Goal: Task Accomplishment & Management: Manage account settings

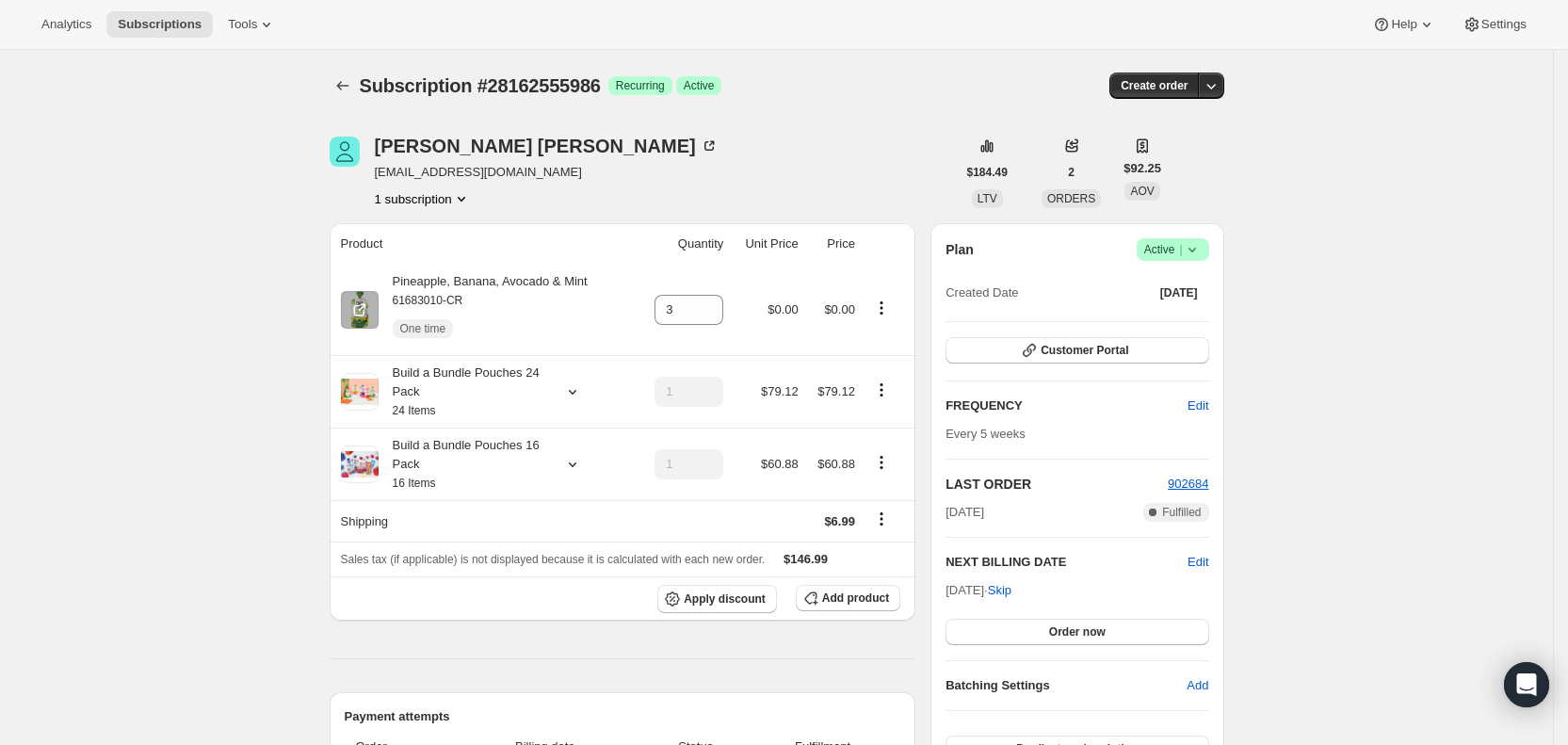
scroll to position [71, 0]
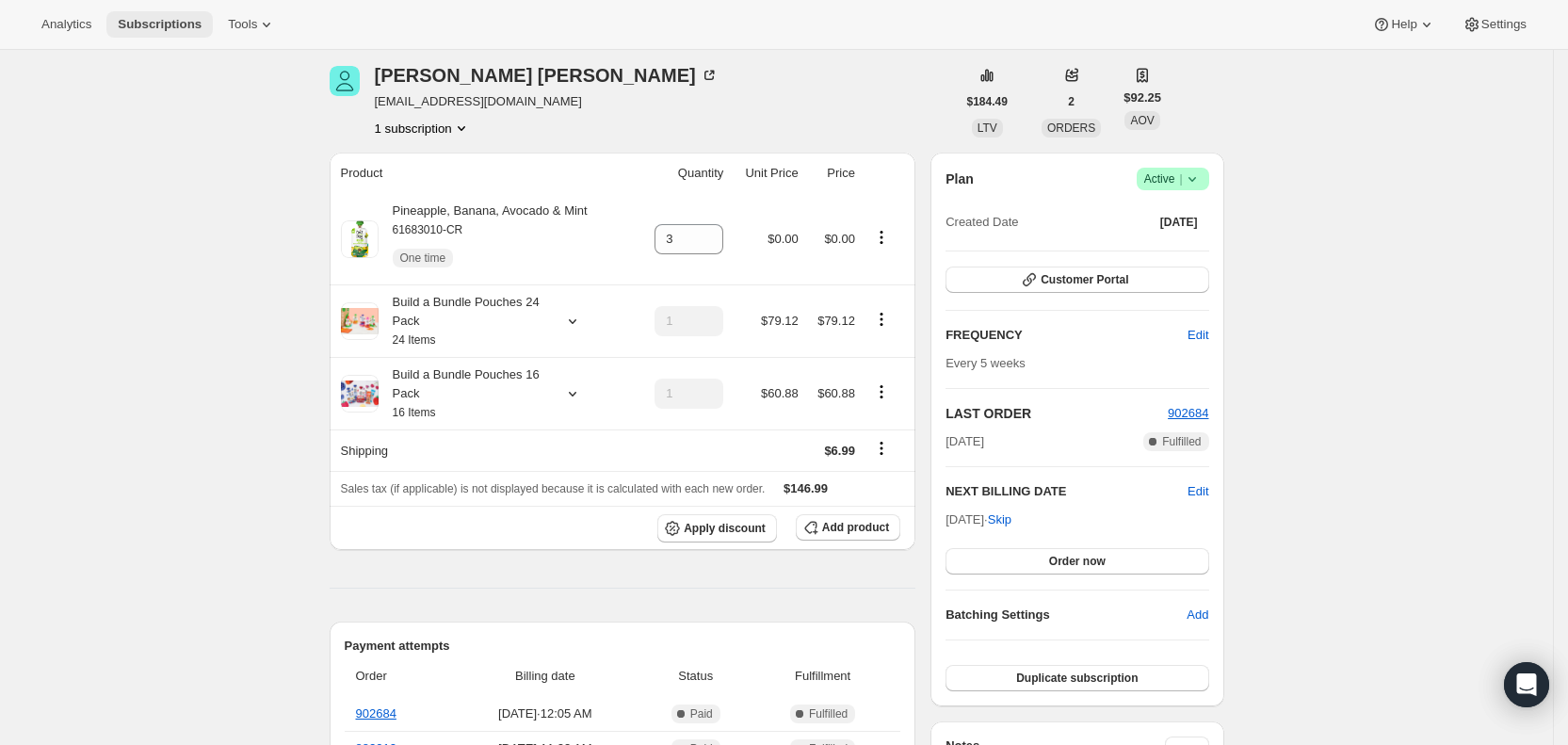
click at [183, 25] on span "Subscriptions" at bounding box center [159, 25] width 84 height 15
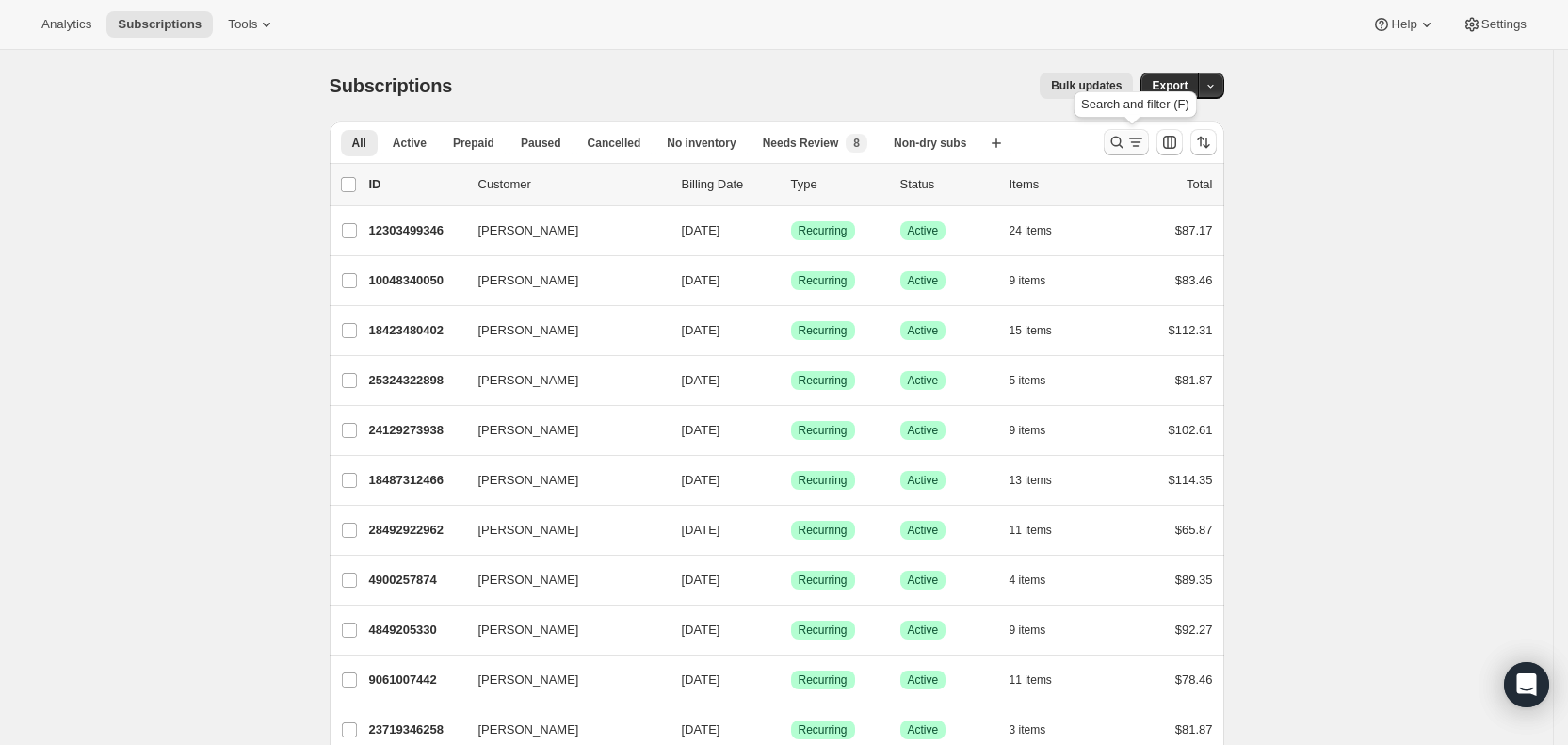
click at [1127, 140] on icon "Search and filter results" at bounding box center [1117, 142] width 19 height 19
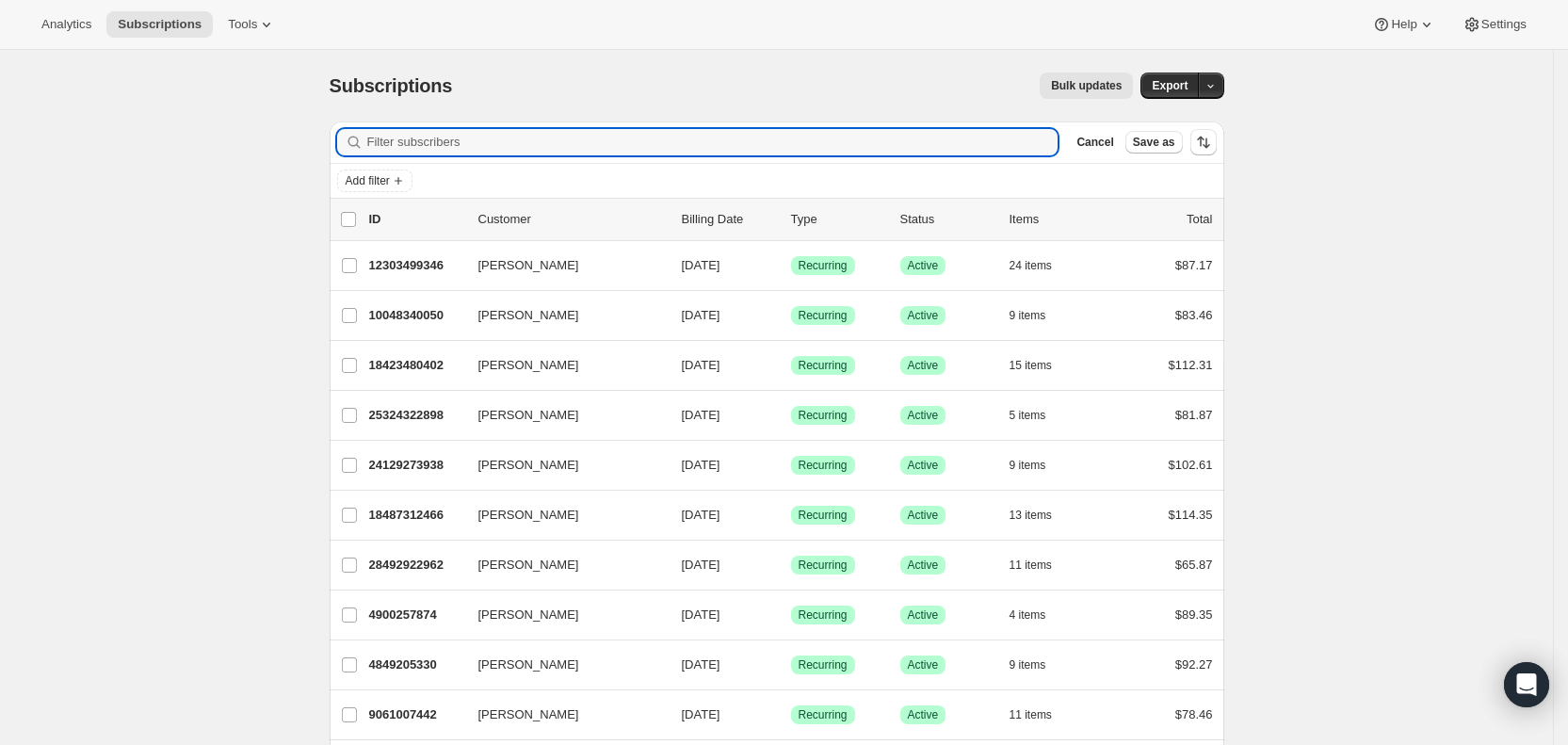
paste input "[EMAIL_ADDRESS][DOMAIN_NAME]"
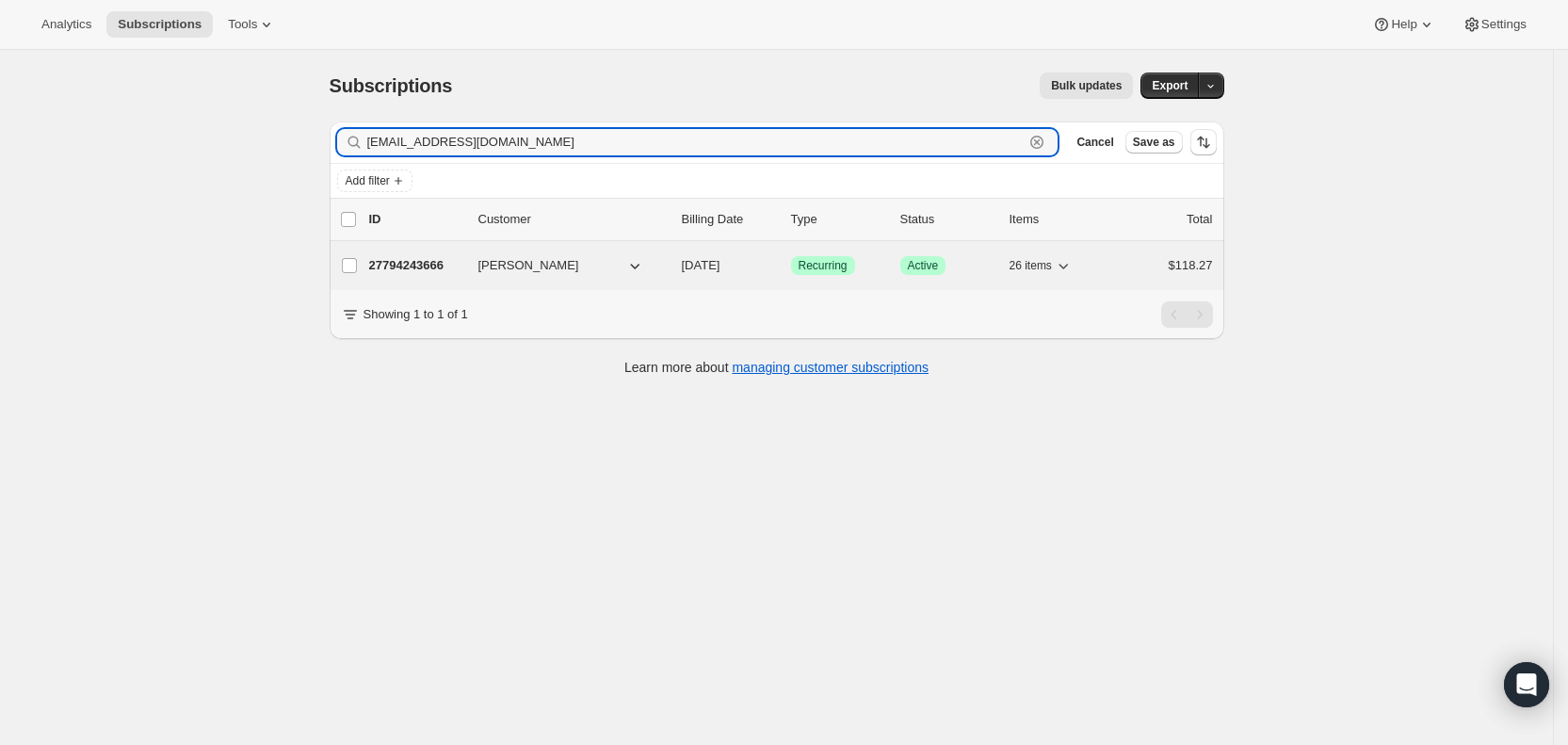
type input "[EMAIL_ADDRESS][DOMAIN_NAME]"
click at [721, 266] on span "[DATE]" at bounding box center [701, 265] width 39 height 14
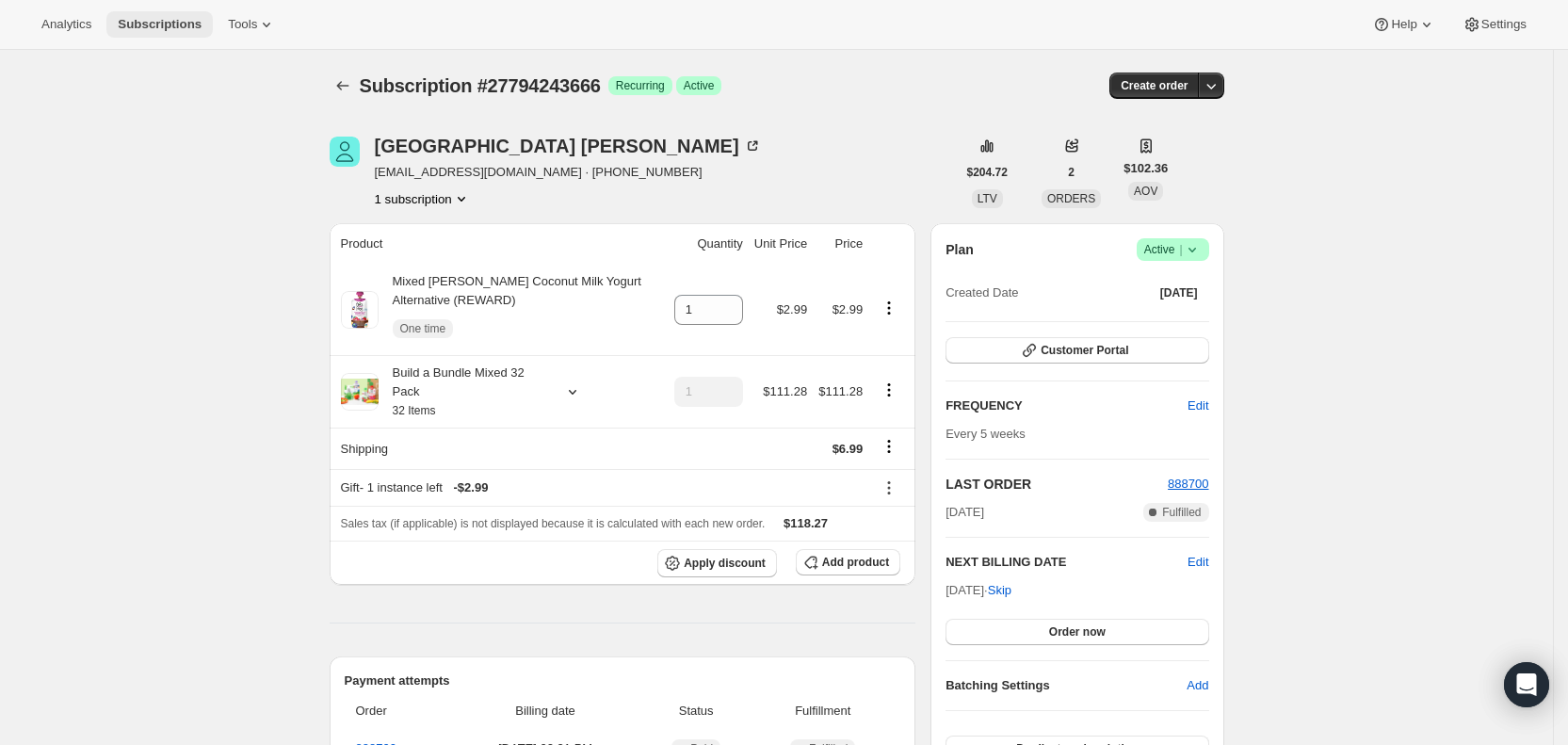
click at [152, 22] on span "Subscriptions" at bounding box center [159, 25] width 84 height 15
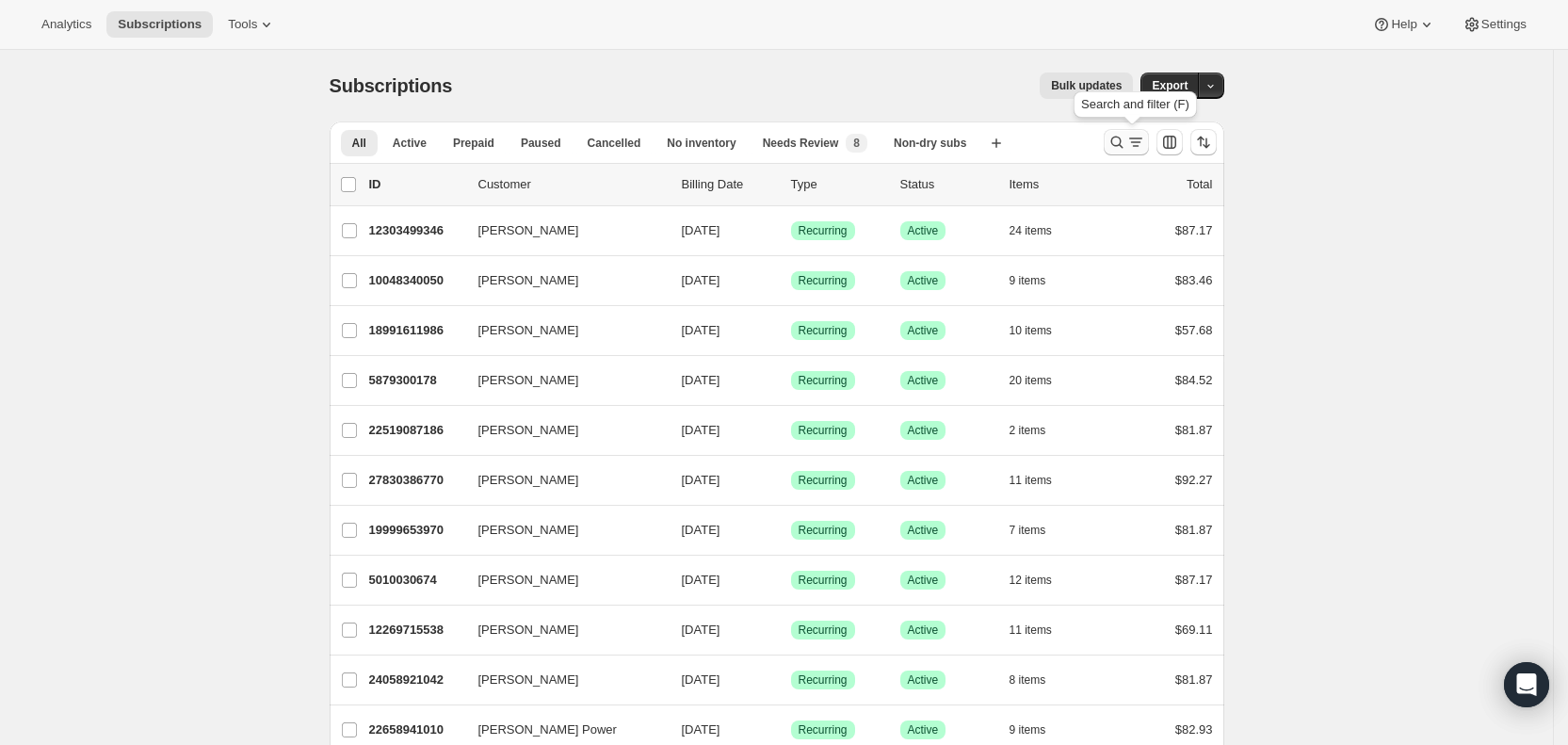
click at [1141, 142] on icon "Search and filter results" at bounding box center [1135, 142] width 10 height 2
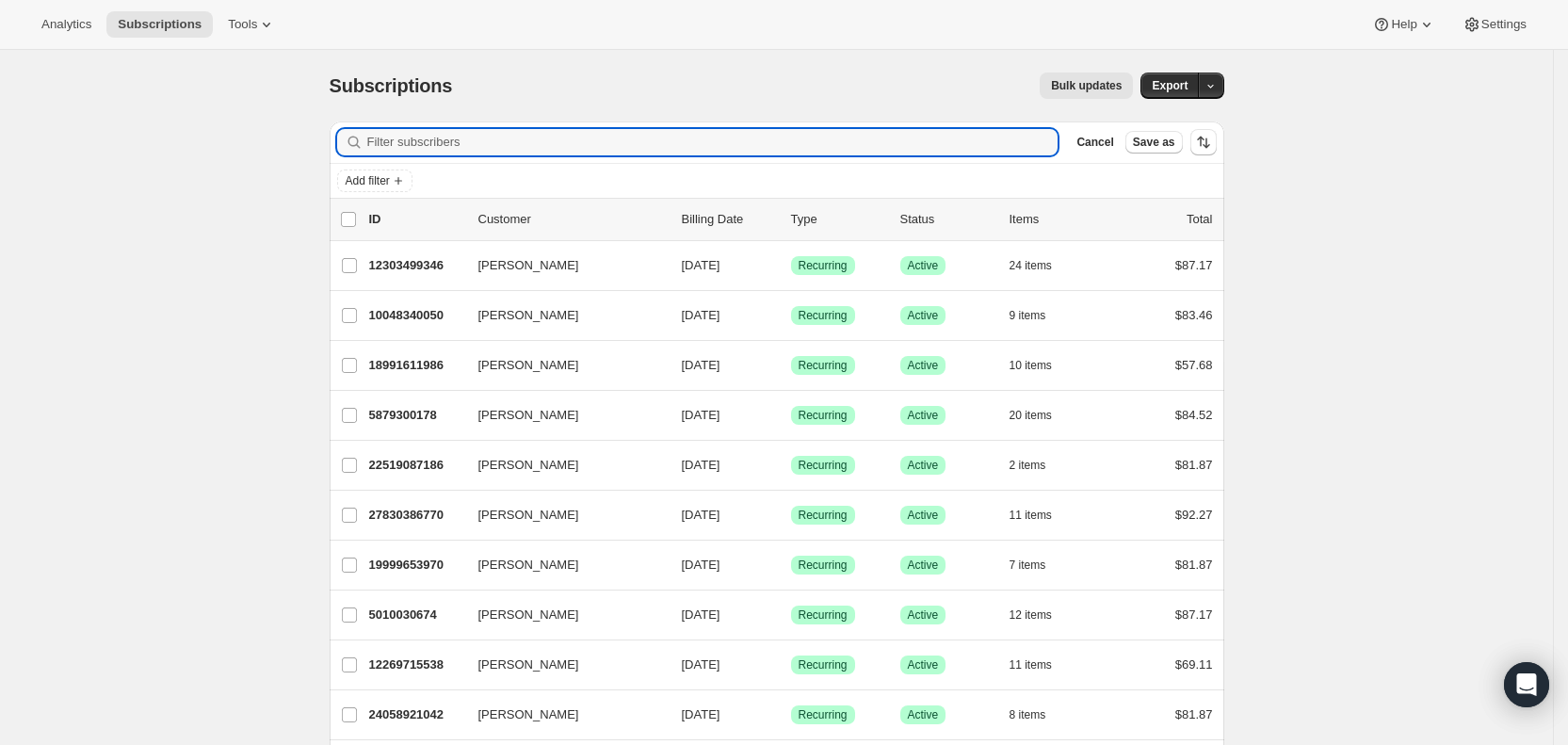
paste input "[EMAIL_ADDRESS][DOMAIN_NAME]"
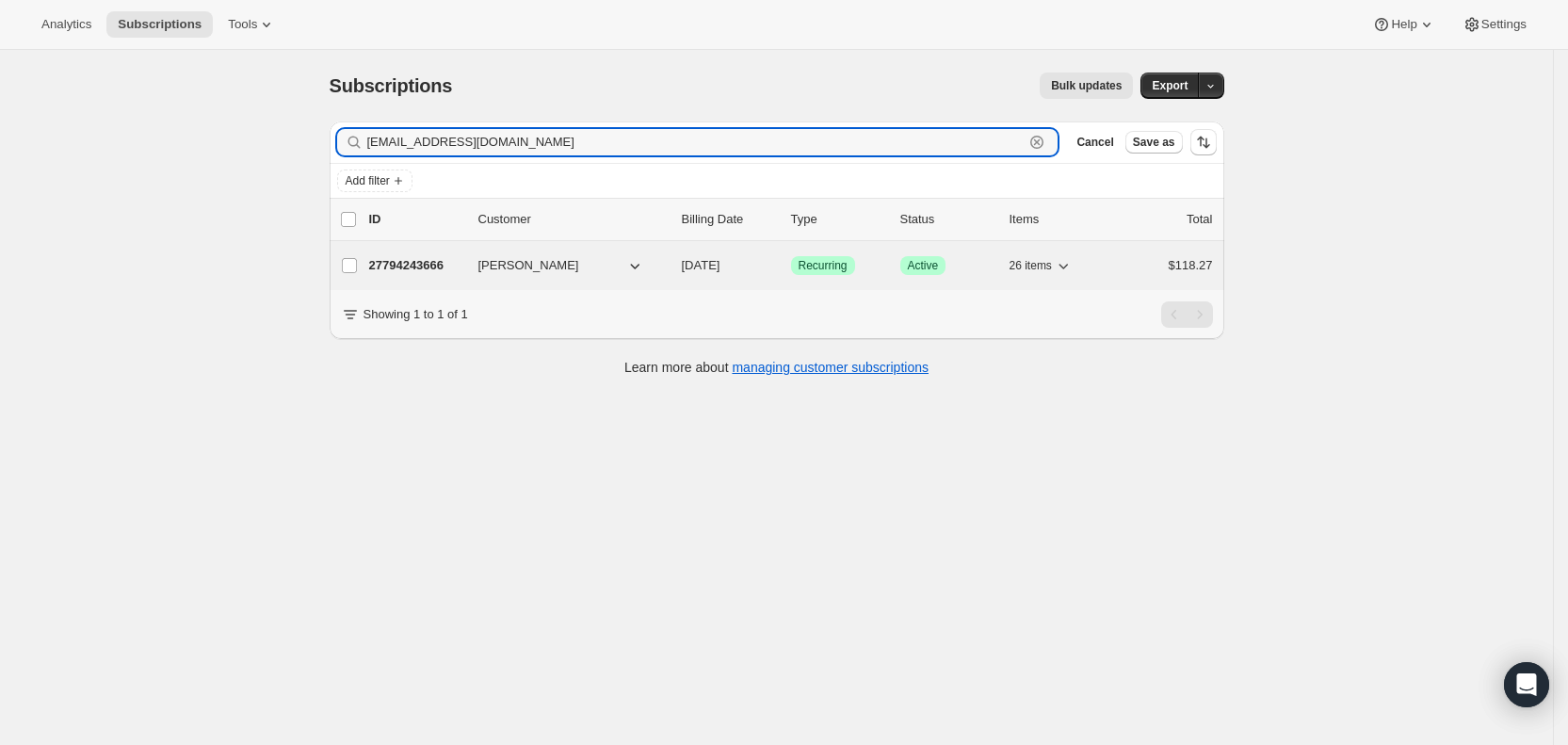
type input "[EMAIL_ADDRESS][DOMAIN_NAME]"
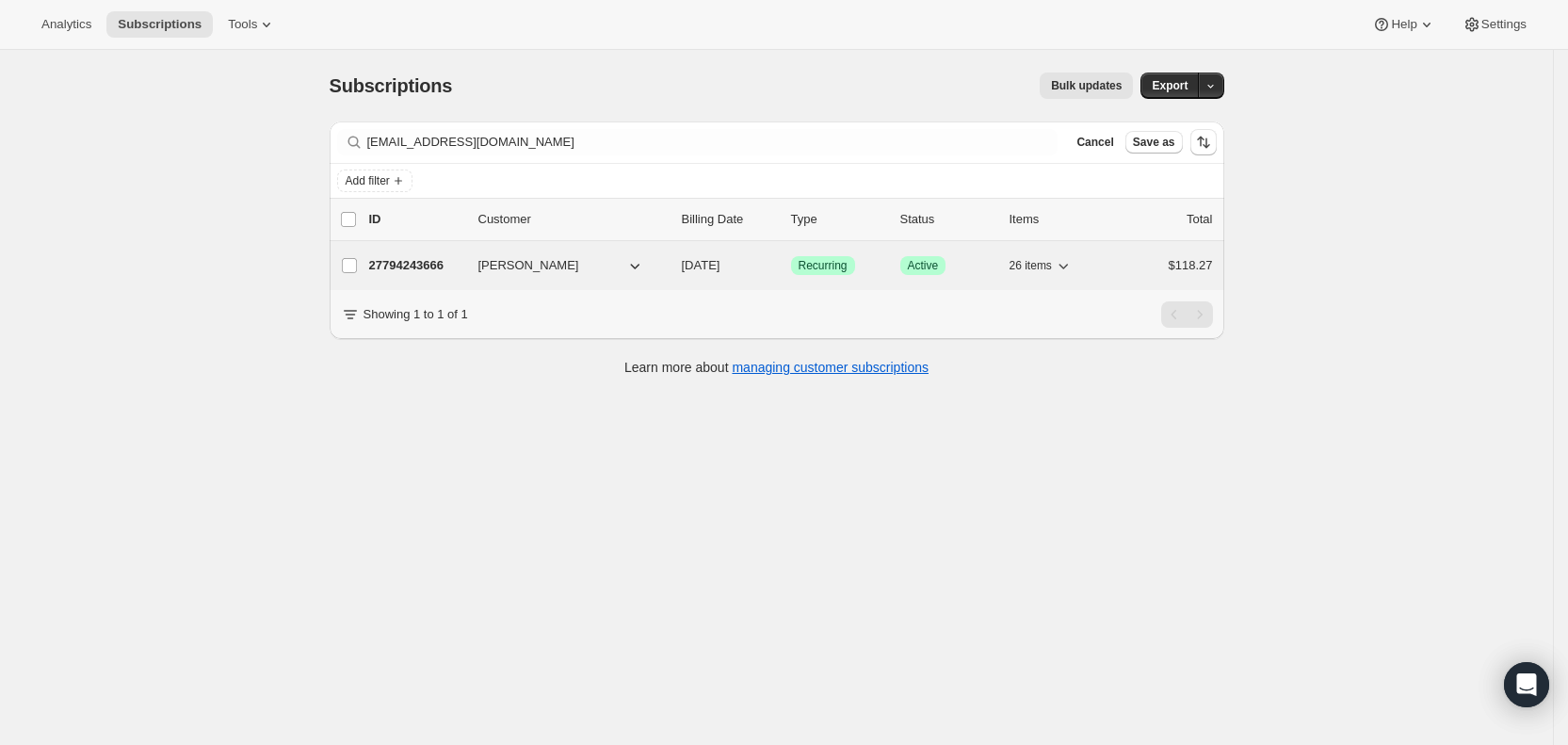
click at [569, 259] on button "[PERSON_NAME]" at bounding box center [561, 266] width 188 height 30
click at [721, 267] on span "[DATE]" at bounding box center [701, 265] width 39 height 14
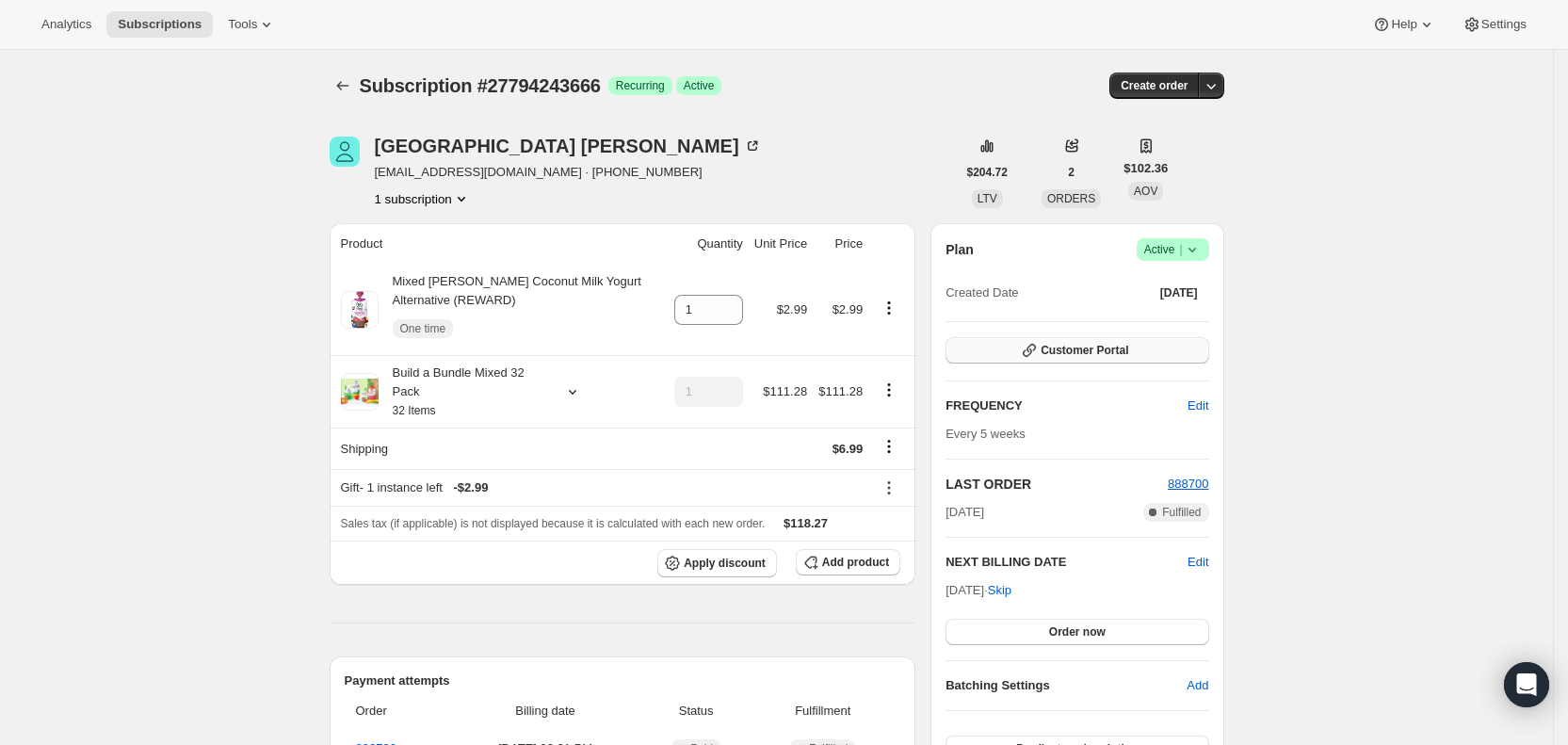
click at [1155, 346] on button "Customer Portal" at bounding box center [1078, 350] width 263 height 27
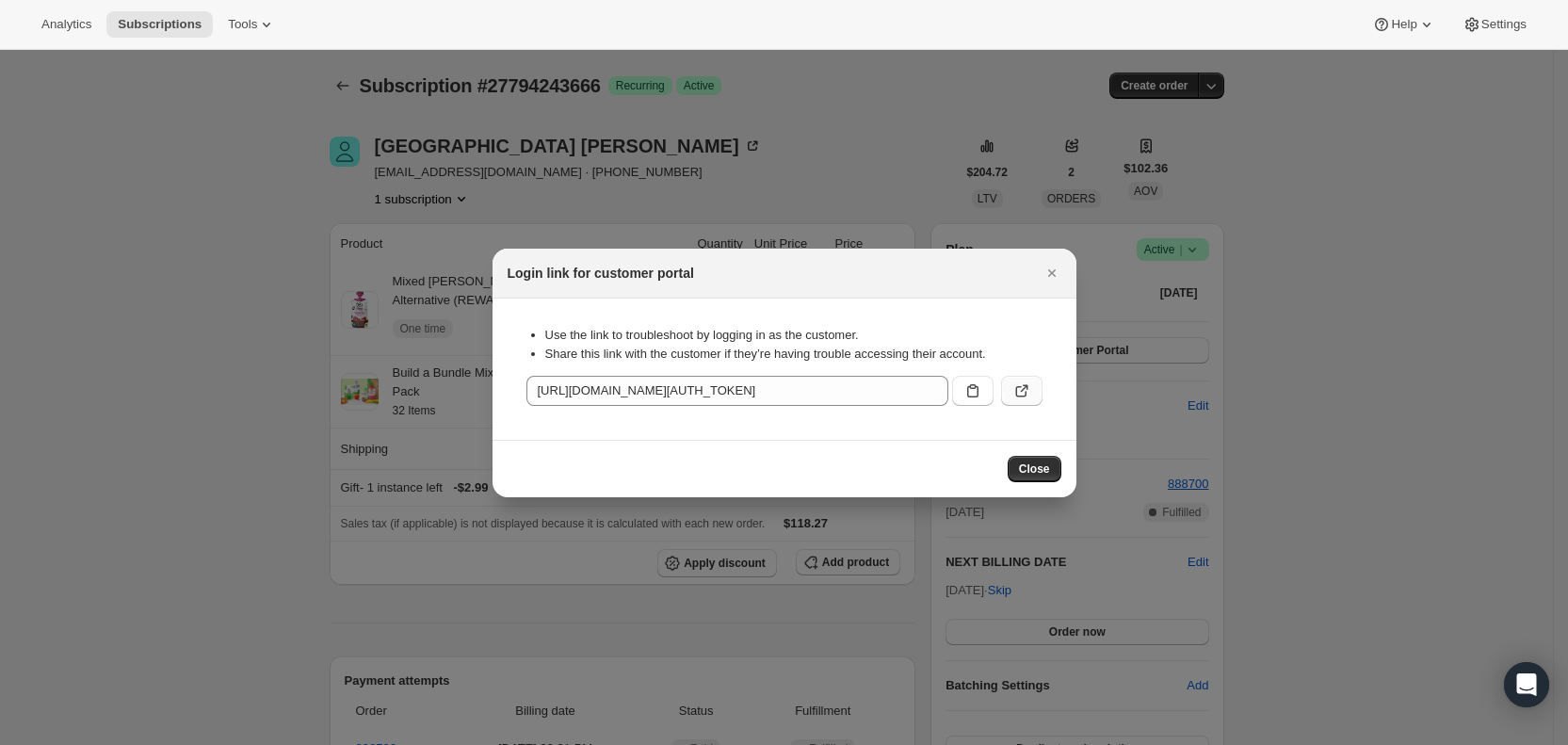
click at [1021, 382] on icon ":r3fu:" at bounding box center [1022, 391] width 19 height 19
click at [1048, 269] on icon "Close" at bounding box center [1052, 274] width 19 height 19
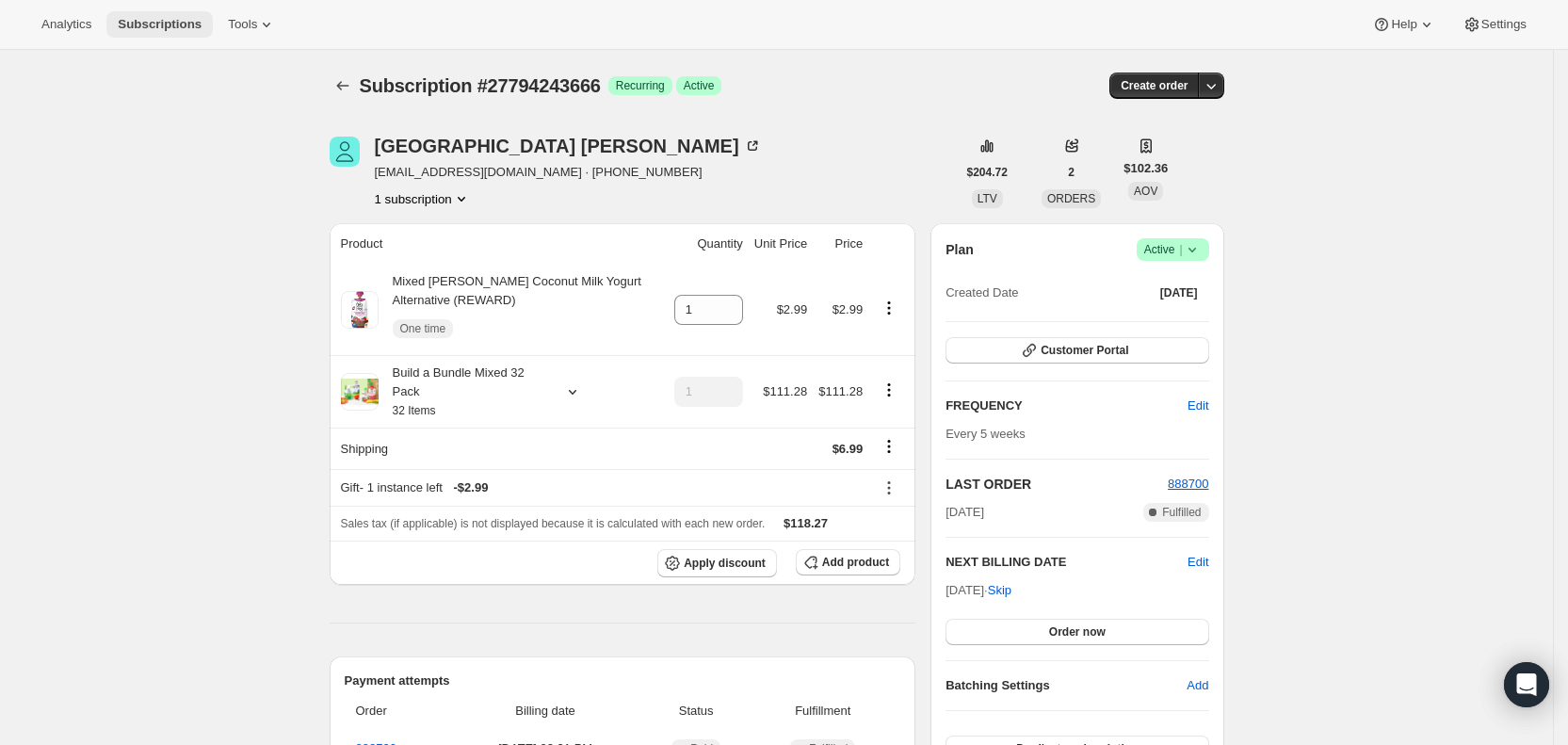
click at [136, 22] on span "Subscriptions" at bounding box center [159, 25] width 84 height 15
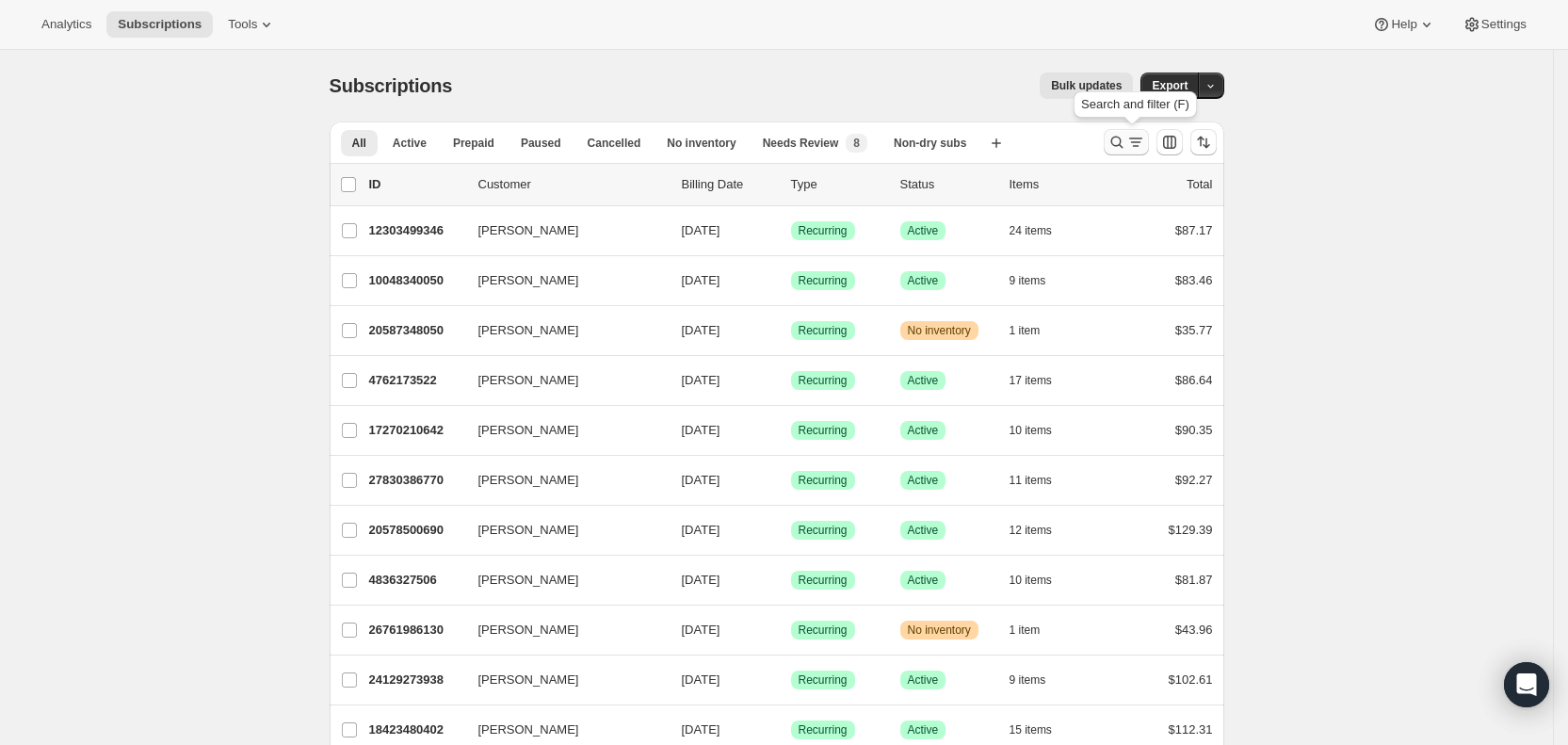
click at [1127, 136] on icon "Search and filter results" at bounding box center [1117, 142] width 19 height 19
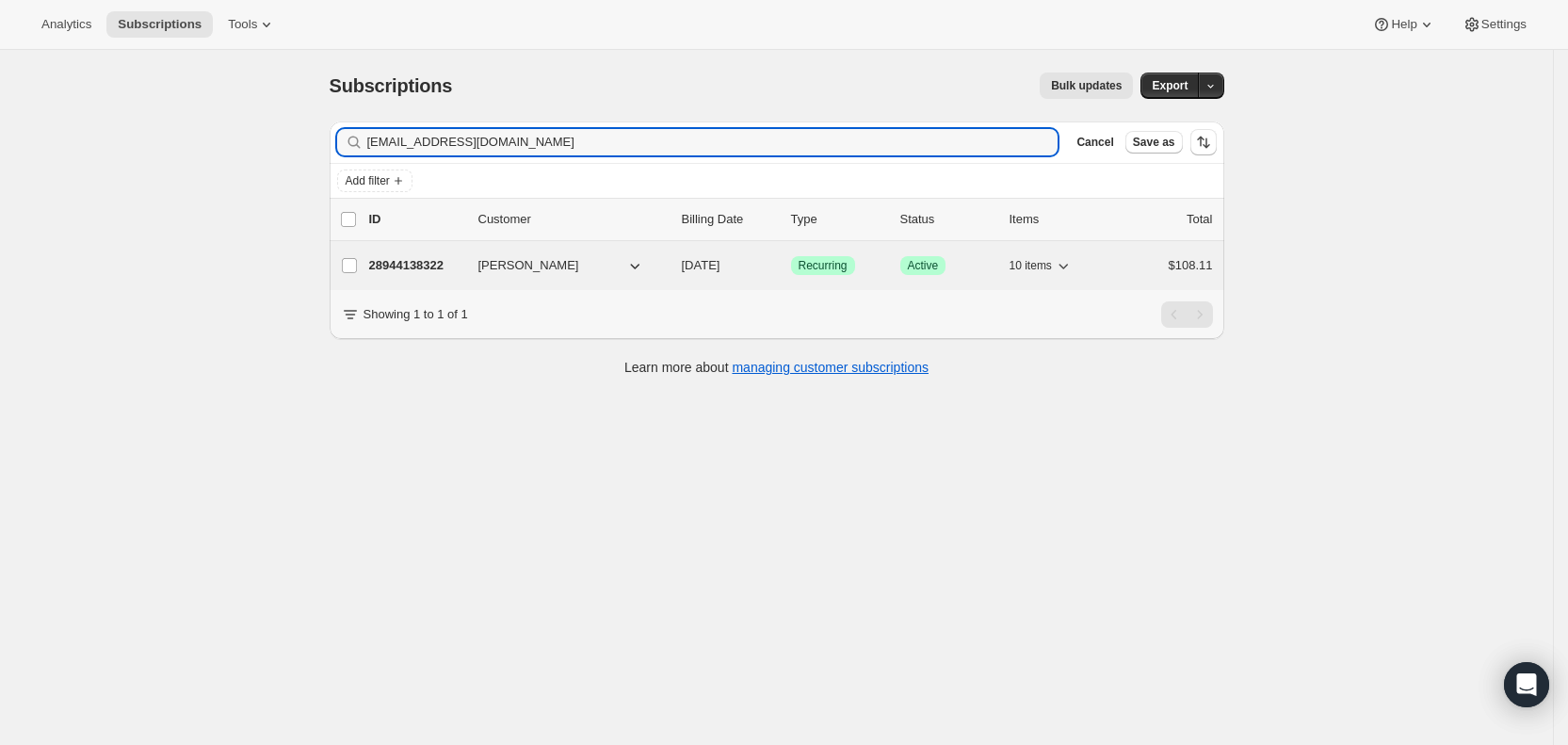
type input "[EMAIL_ADDRESS][DOMAIN_NAME]"
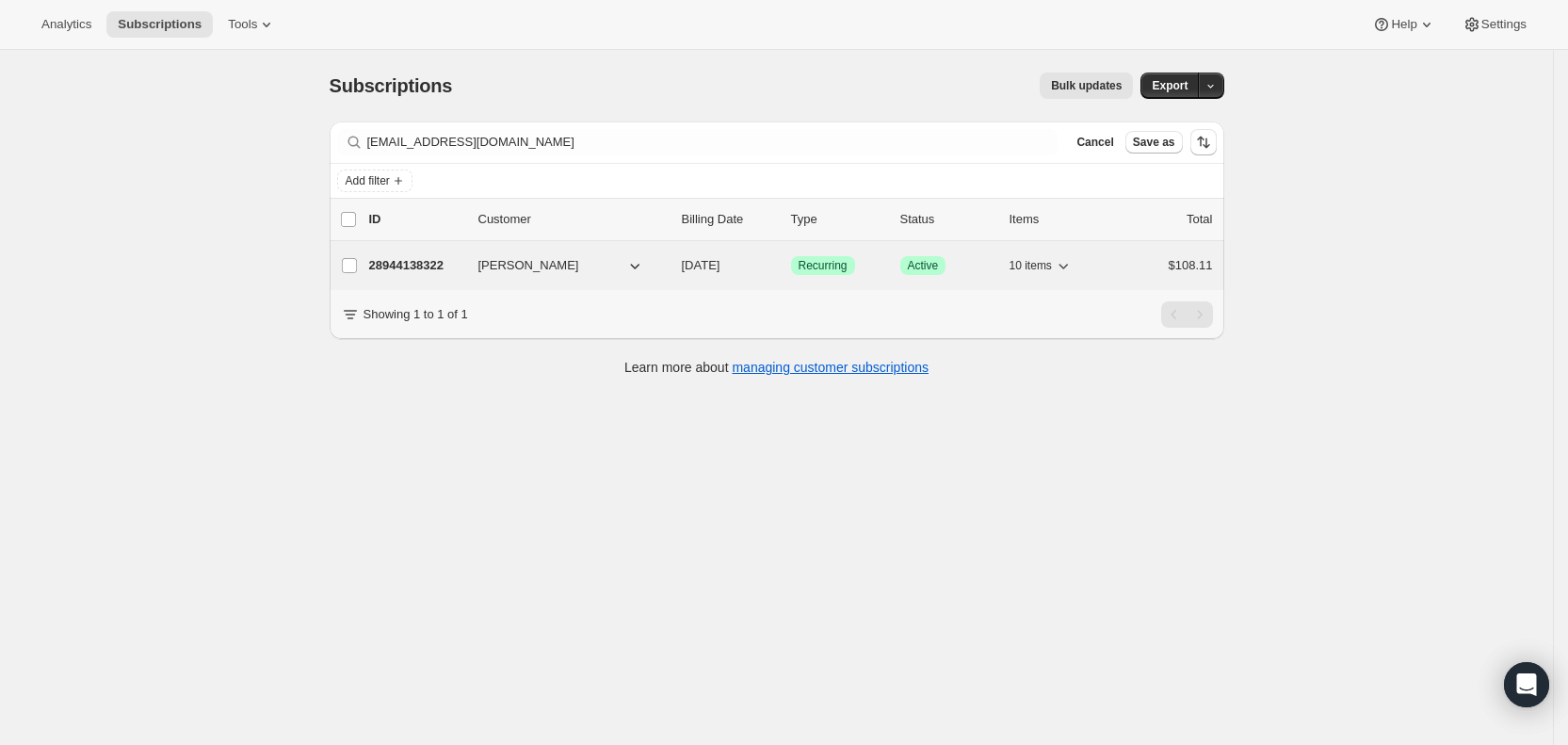
click at [721, 266] on span "[DATE]" at bounding box center [701, 265] width 39 height 14
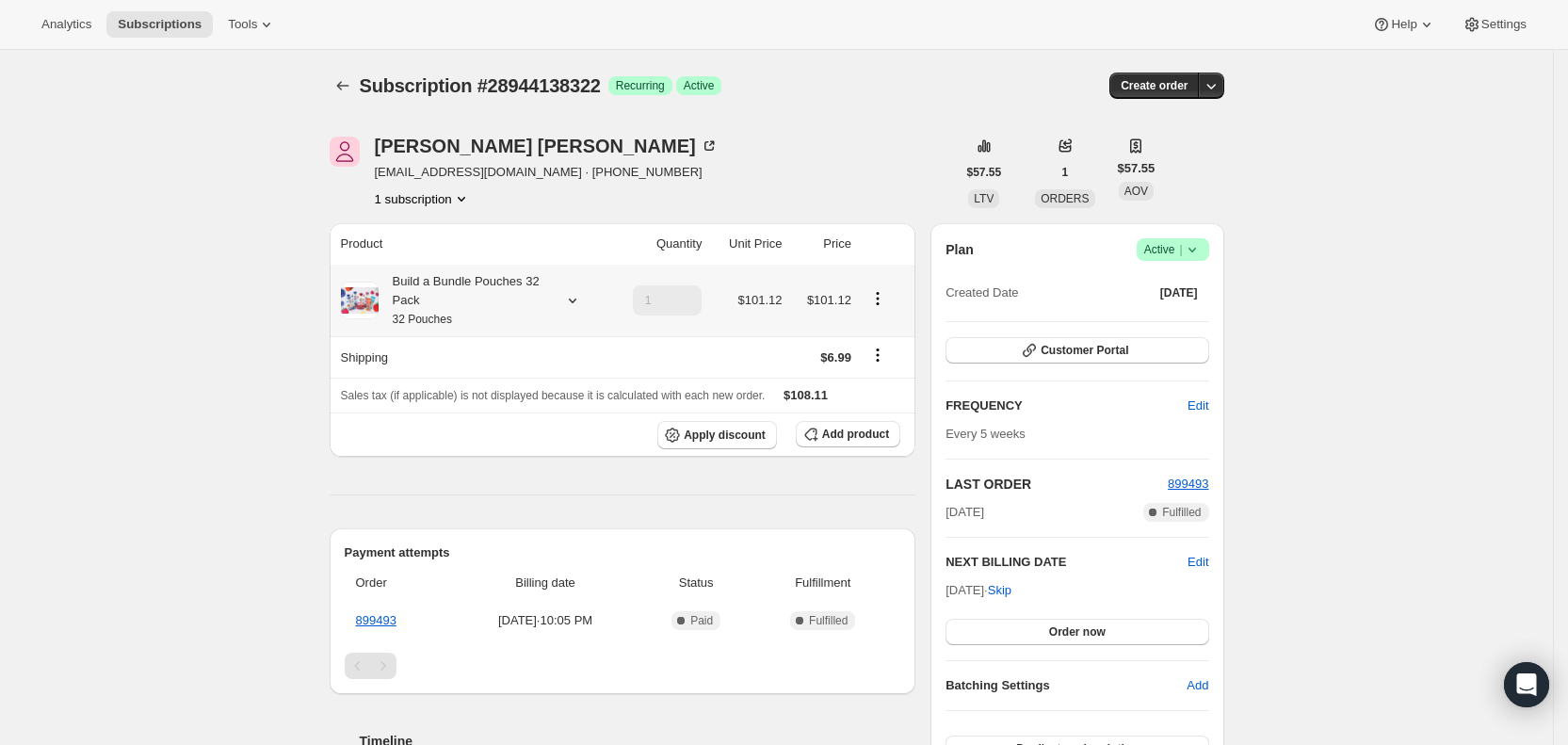
click at [582, 296] on icon at bounding box center [573, 300] width 19 height 19
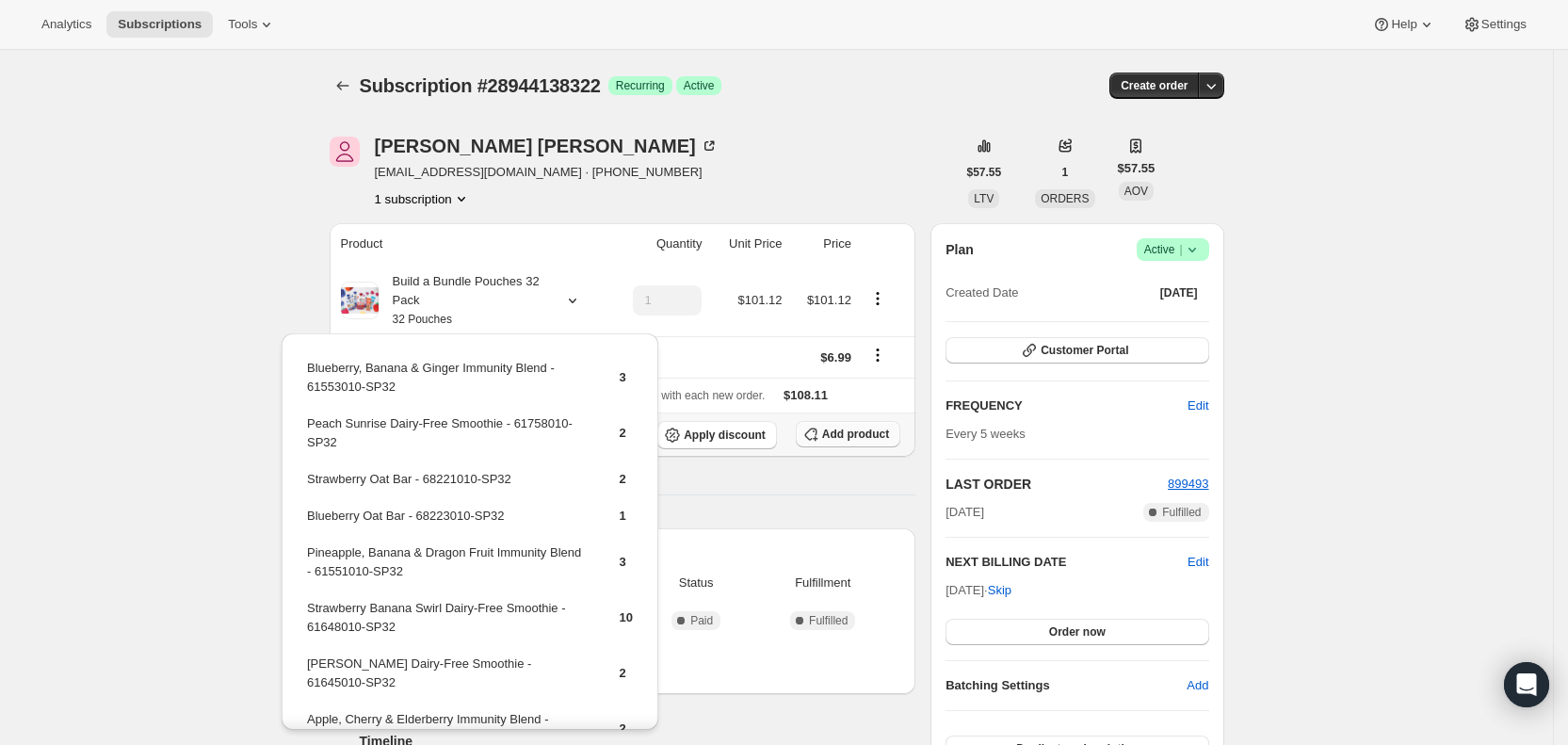
click at [861, 433] on span "Add product" at bounding box center [855, 435] width 67 height 15
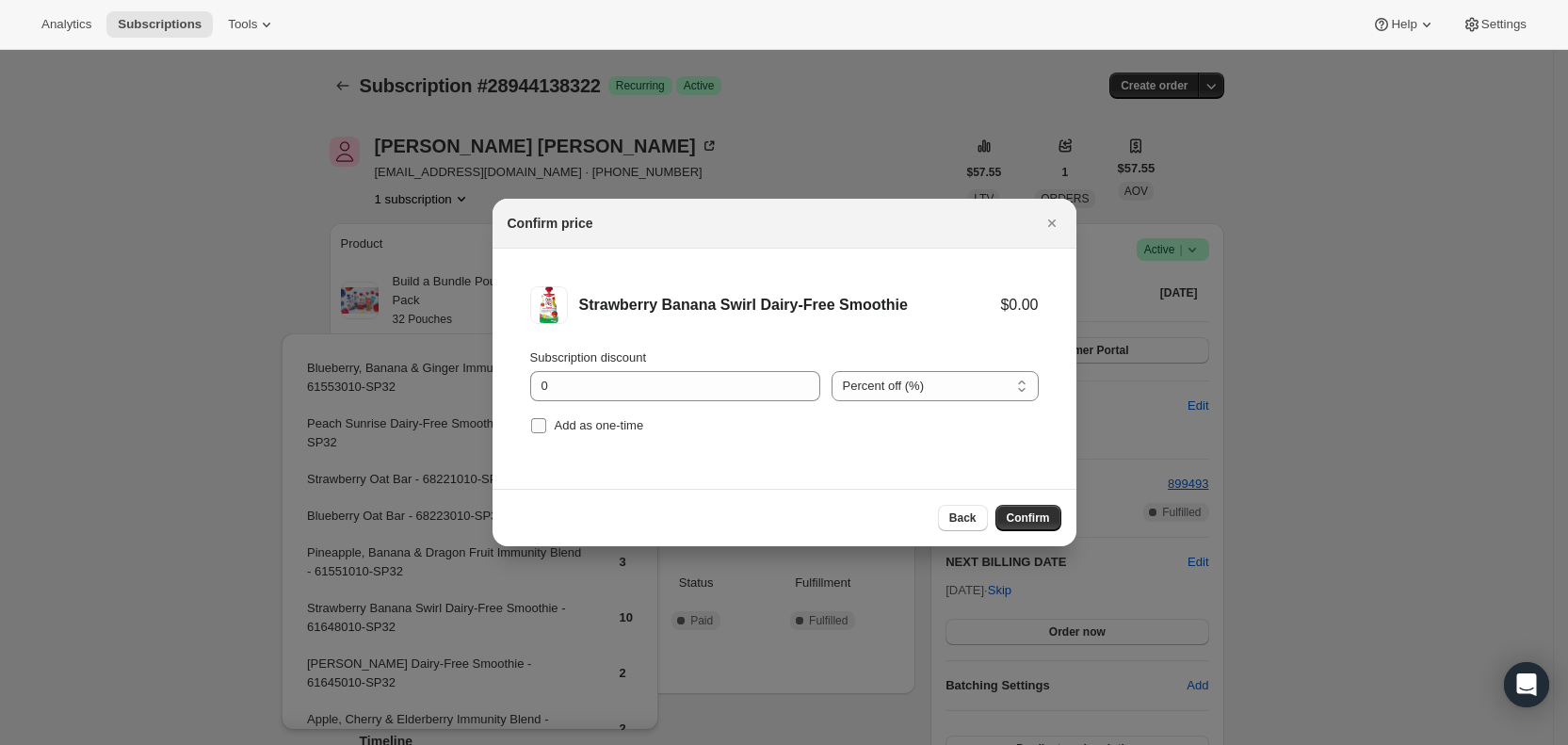
click at [558, 418] on span "Add as one-time" at bounding box center [599, 425] width 90 height 14
click at [546, 418] on input "Add as one-time" at bounding box center [539, 426] width 15 height 15
checkbox input "true"
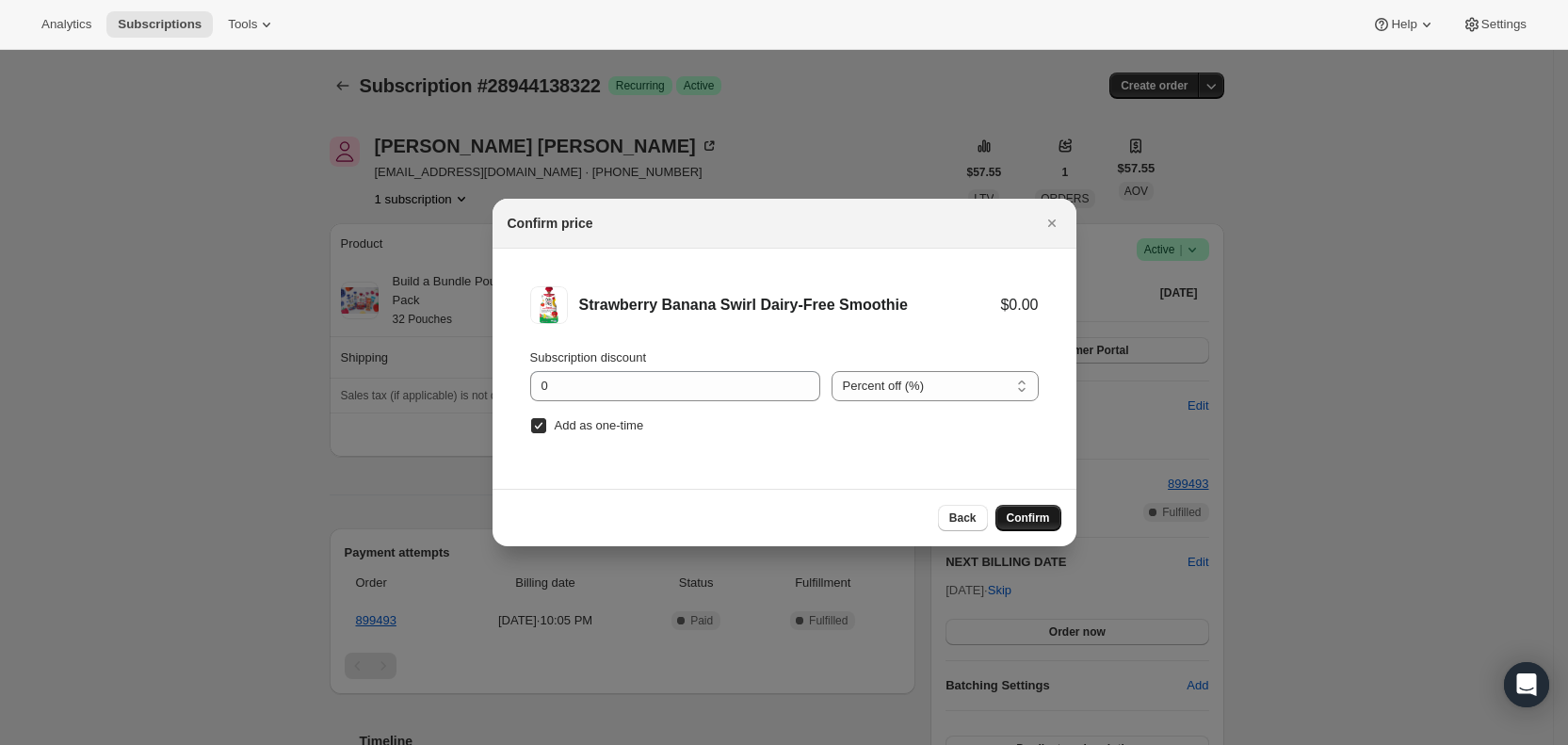
click at [1033, 519] on span "Confirm" at bounding box center [1028, 518] width 44 height 15
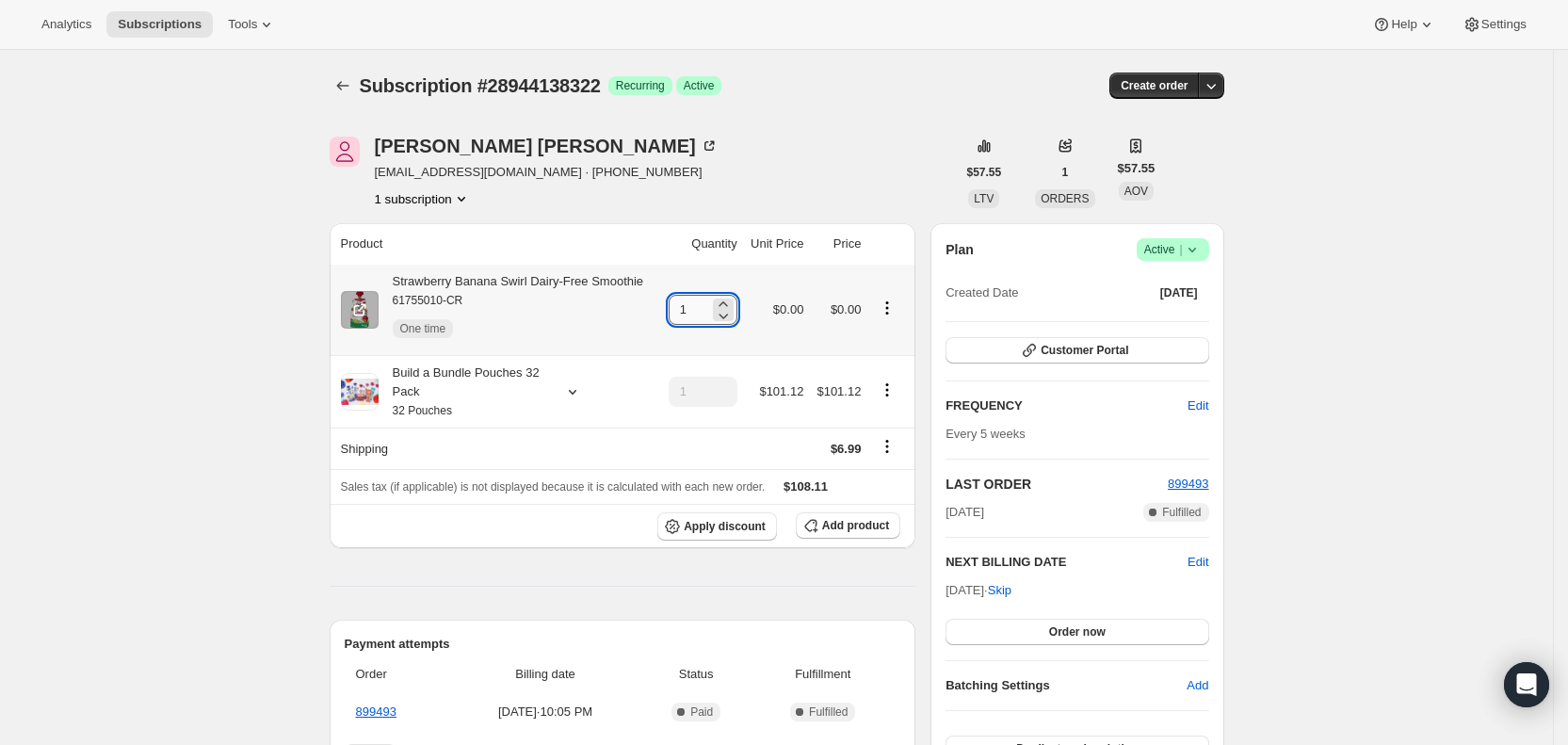
drag, startPoint x: 681, startPoint y: 314, endPoint x: 715, endPoint y: 313, distance: 34.0
click at [709, 313] on input "1" at bounding box center [688, 310] width 41 height 30
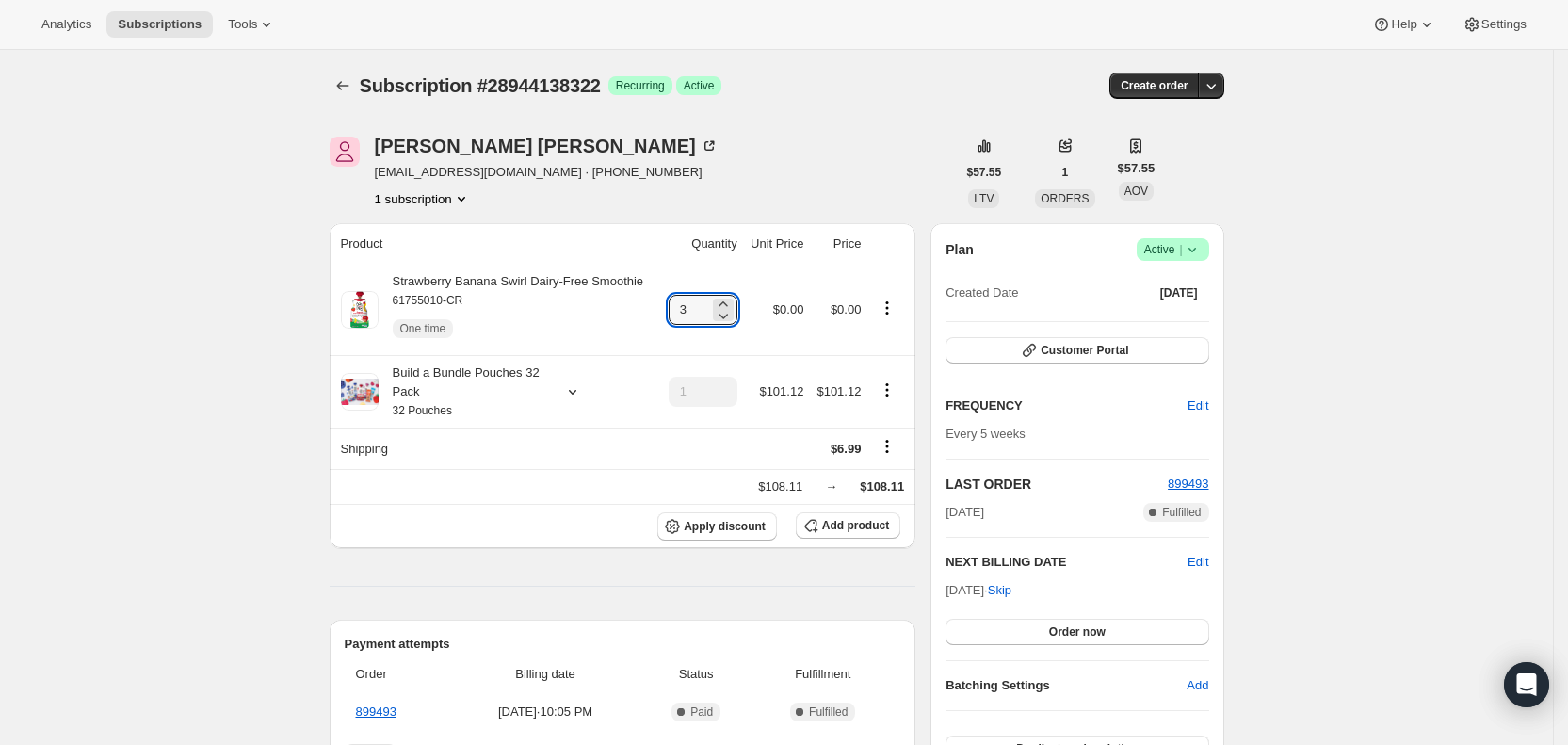
type input "3"
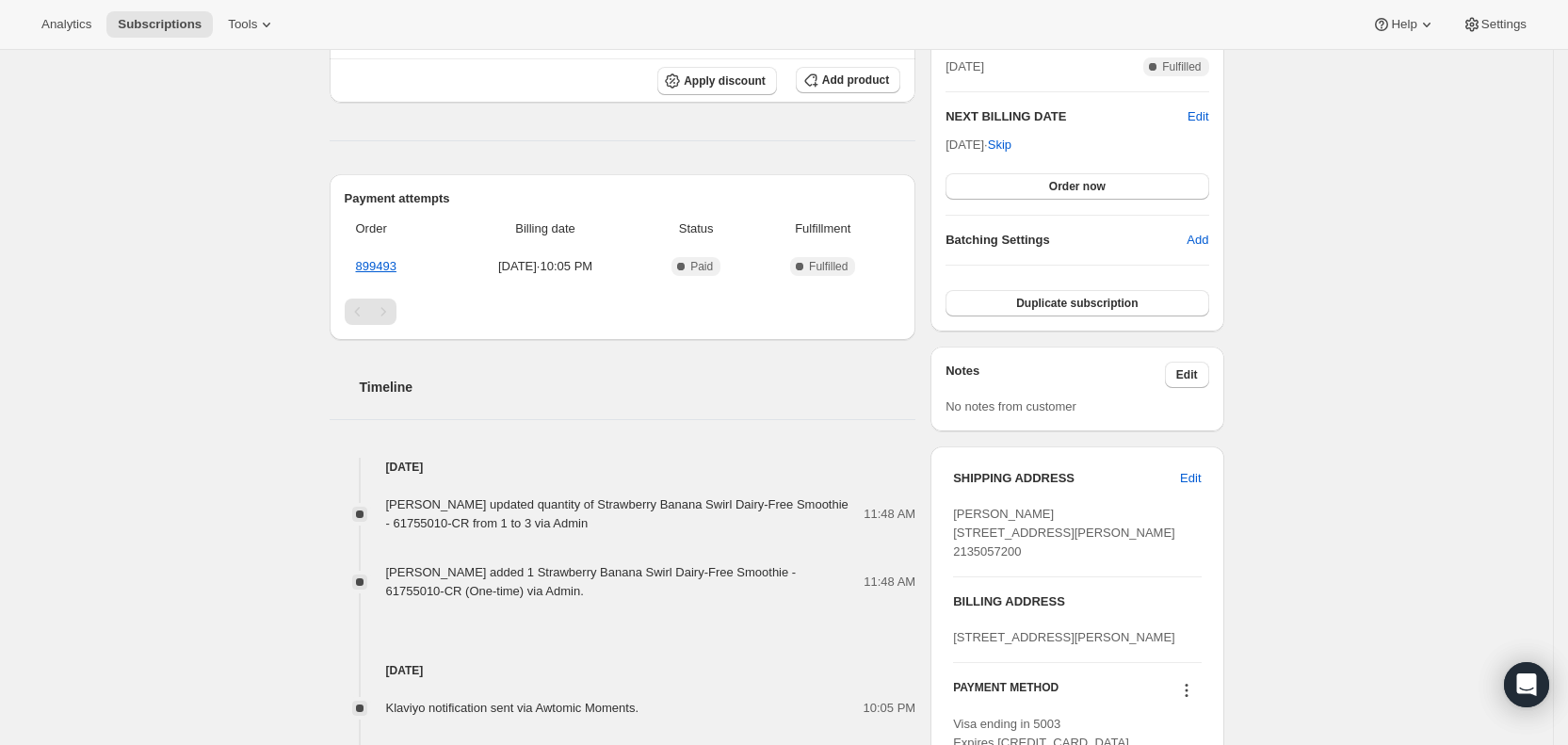
scroll to position [448, 0]
